Goal: Information Seeking & Learning: Check status

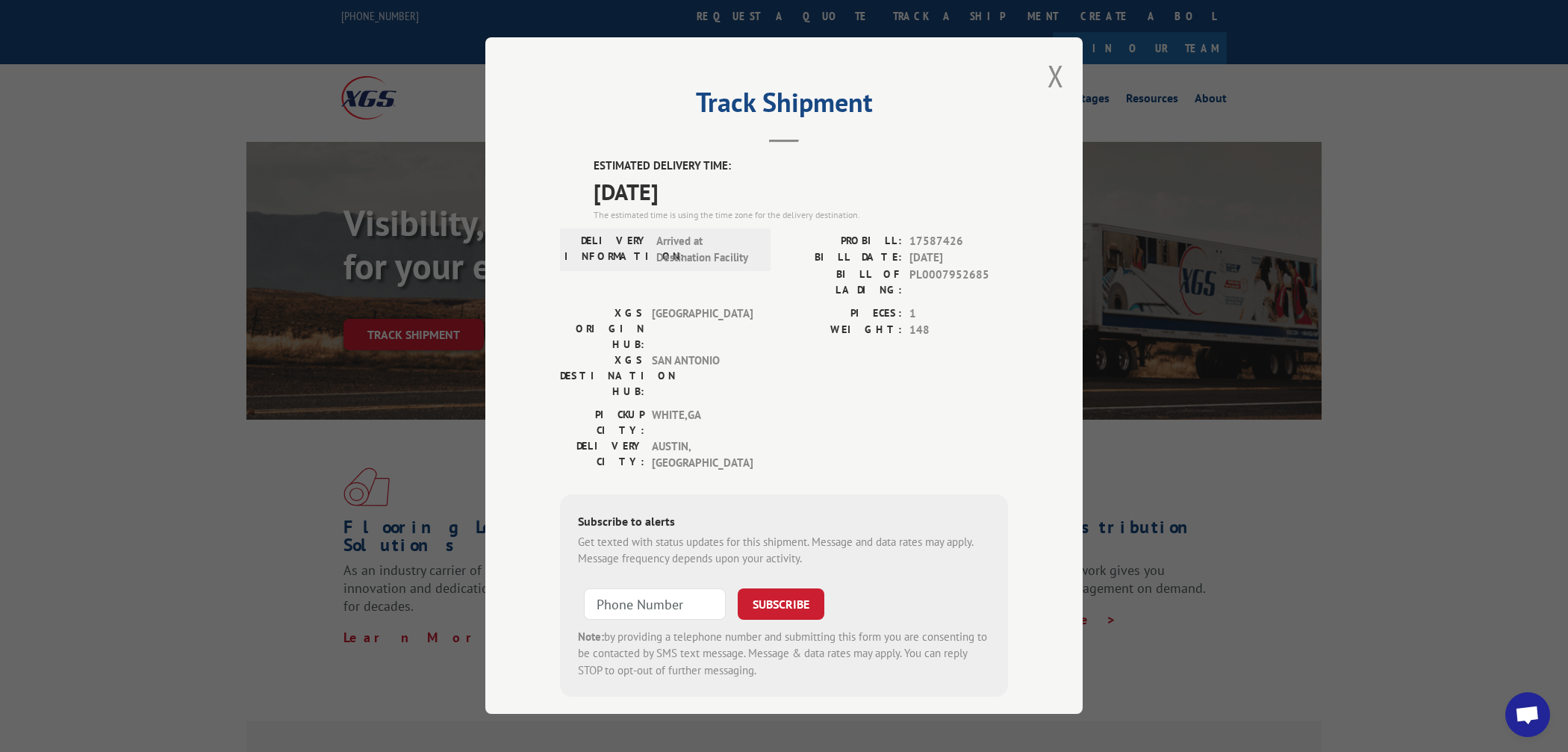
click at [127, 167] on div "Track Shipment ESTIMATED DELIVERY TIME: 09/03/2025 The estimated time is using …" at bounding box center [784, 376] width 1568 height 752
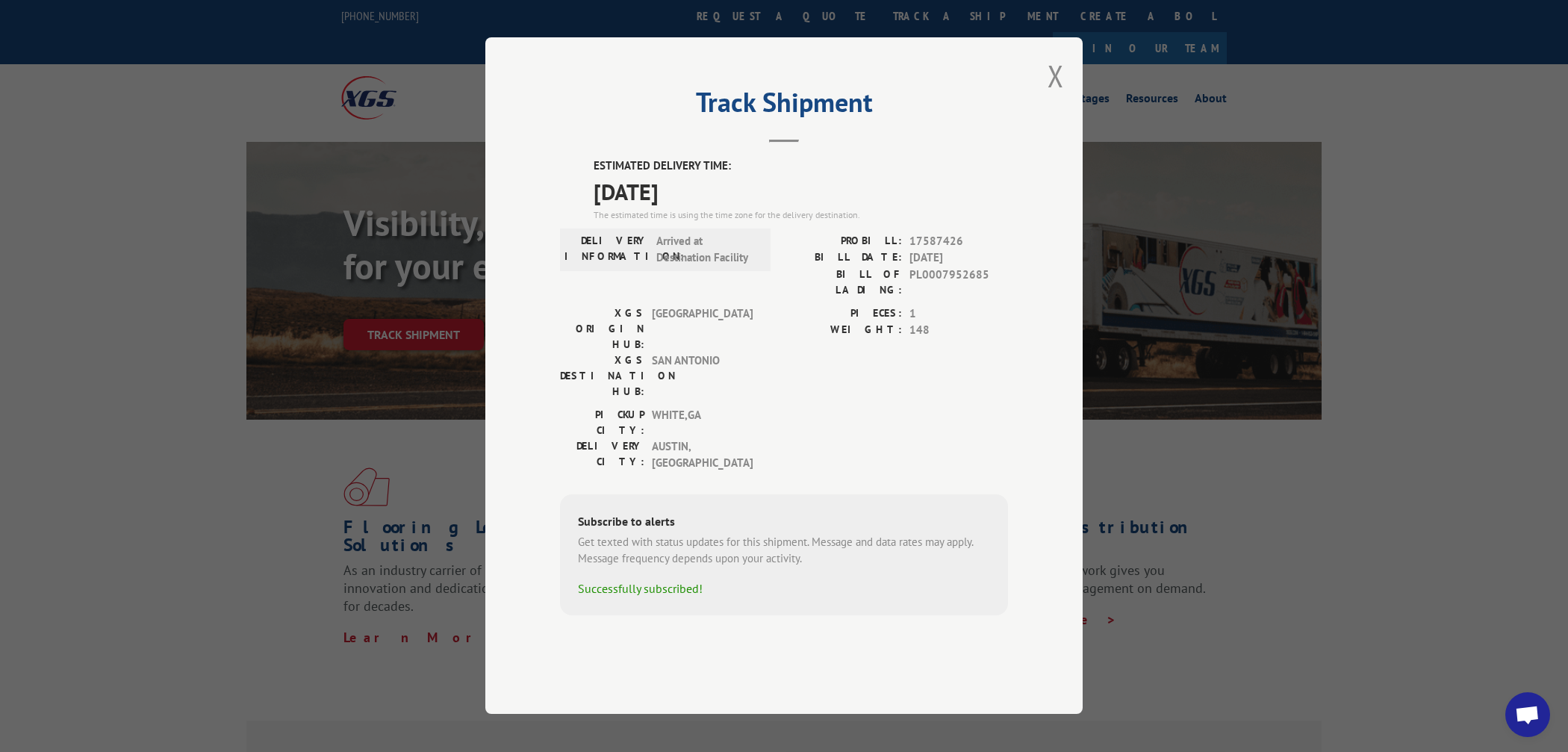
scroll to position [1492, 0]
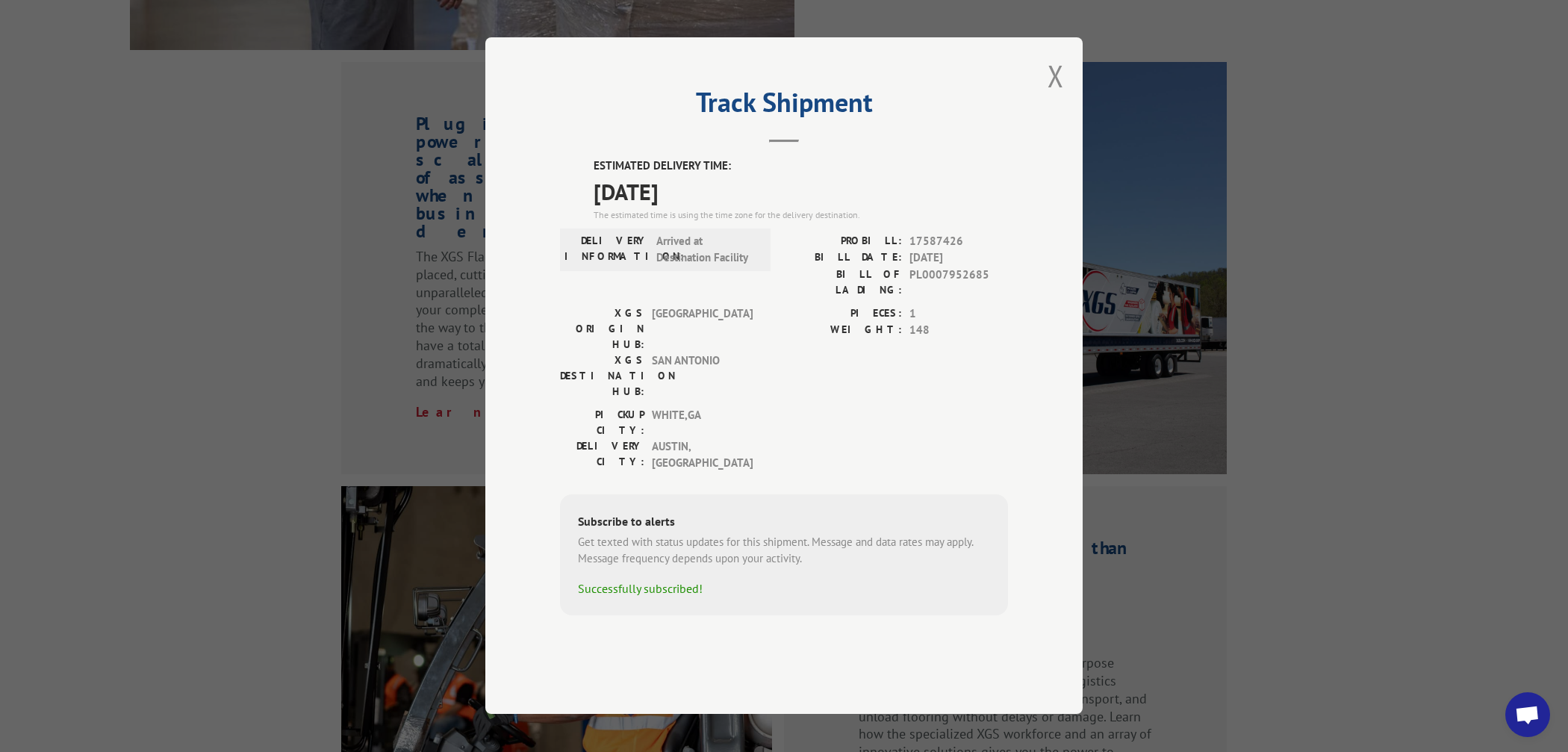
click at [830, 298] on label "BILL OF LADING:" at bounding box center [843, 282] width 118 height 31
click at [1058, 96] on button "Close modal" at bounding box center [1056, 76] width 16 height 39
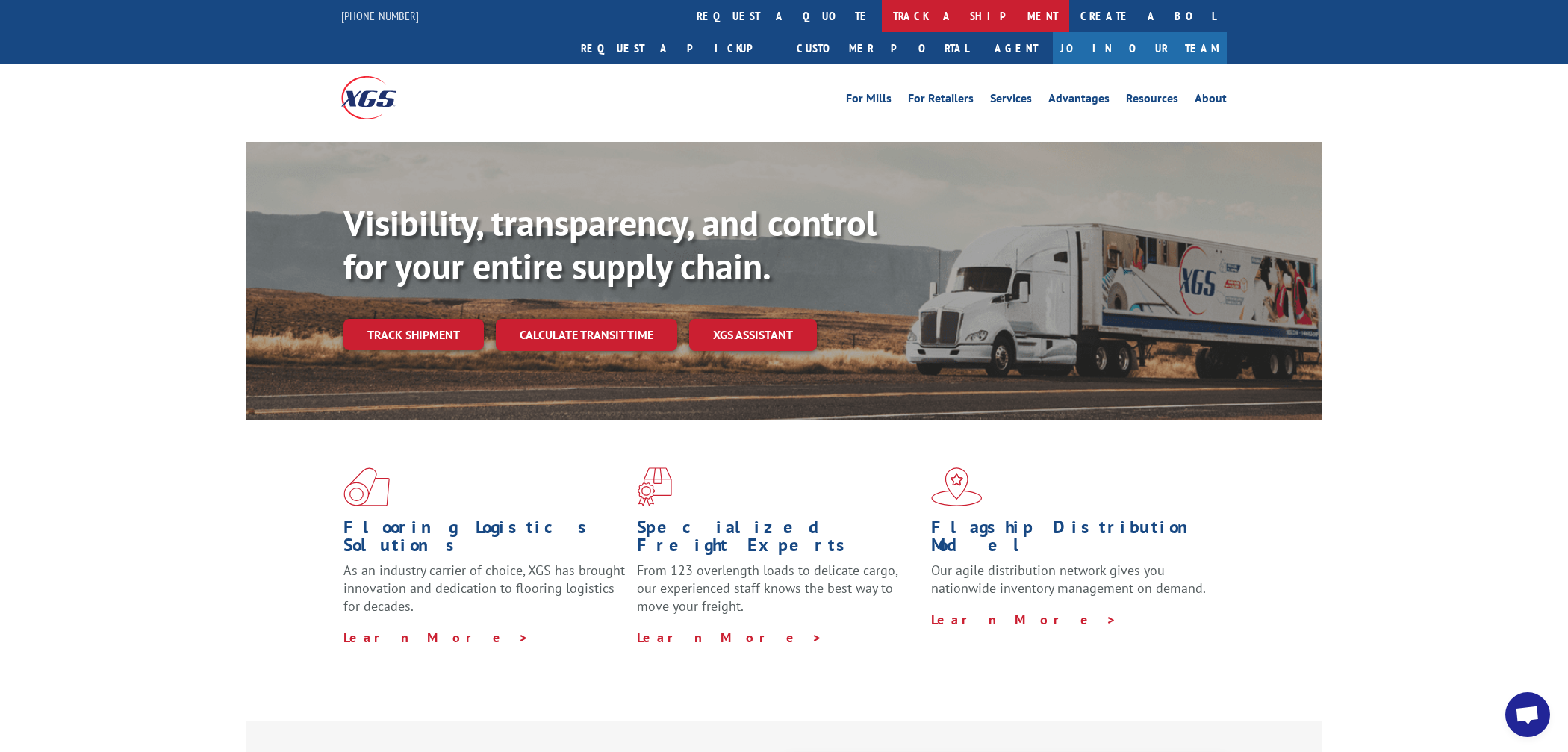
click at [882, 18] on link "track a shipment" at bounding box center [975, 16] width 187 height 32
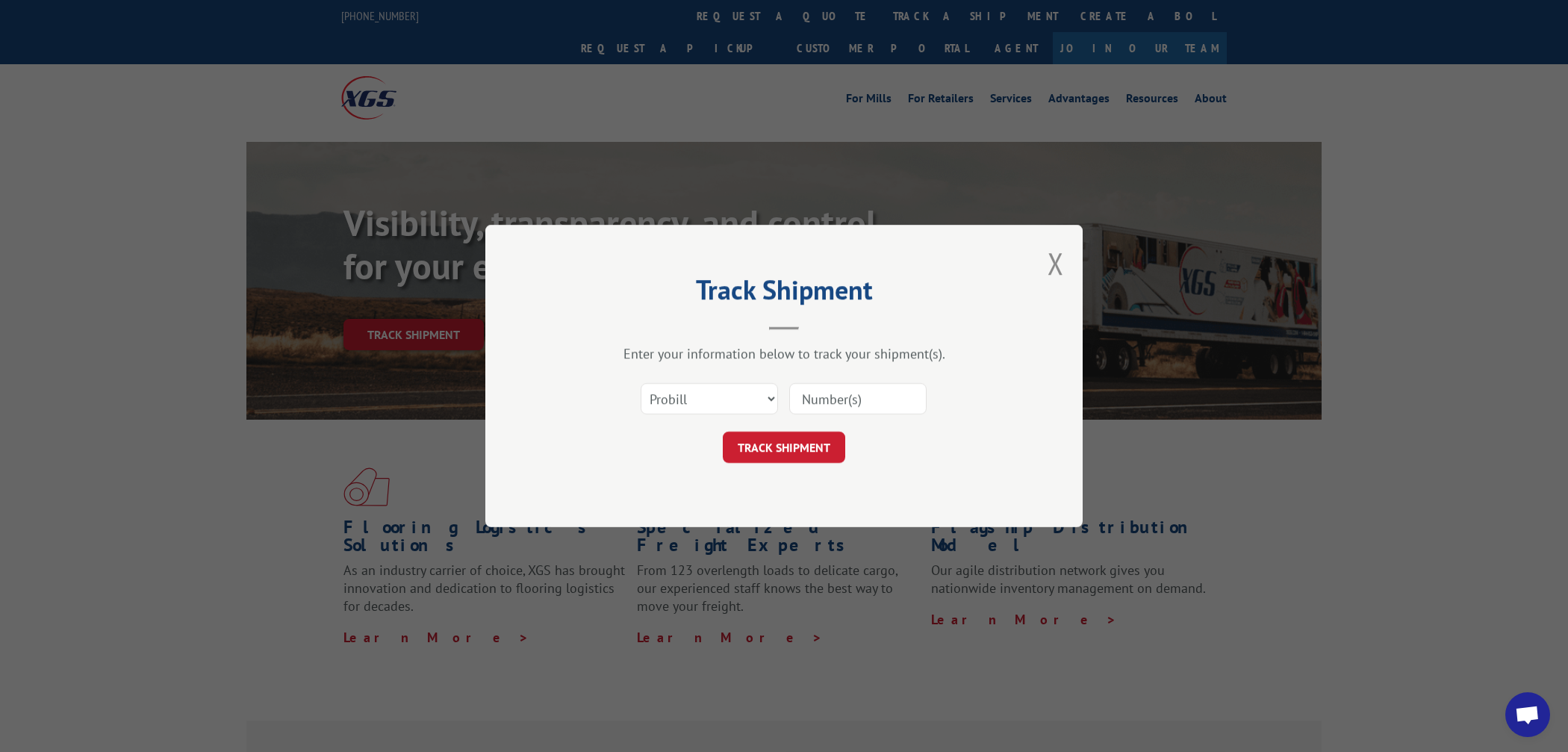
click at [896, 387] on input at bounding box center [857, 398] width 137 height 31
paste input "17587426"
type input "17587426"
click at [801, 451] on button "TRACK SHIPMENT" at bounding box center [784, 447] width 123 height 31
